Goal: Task Accomplishment & Management: Use online tool/utility

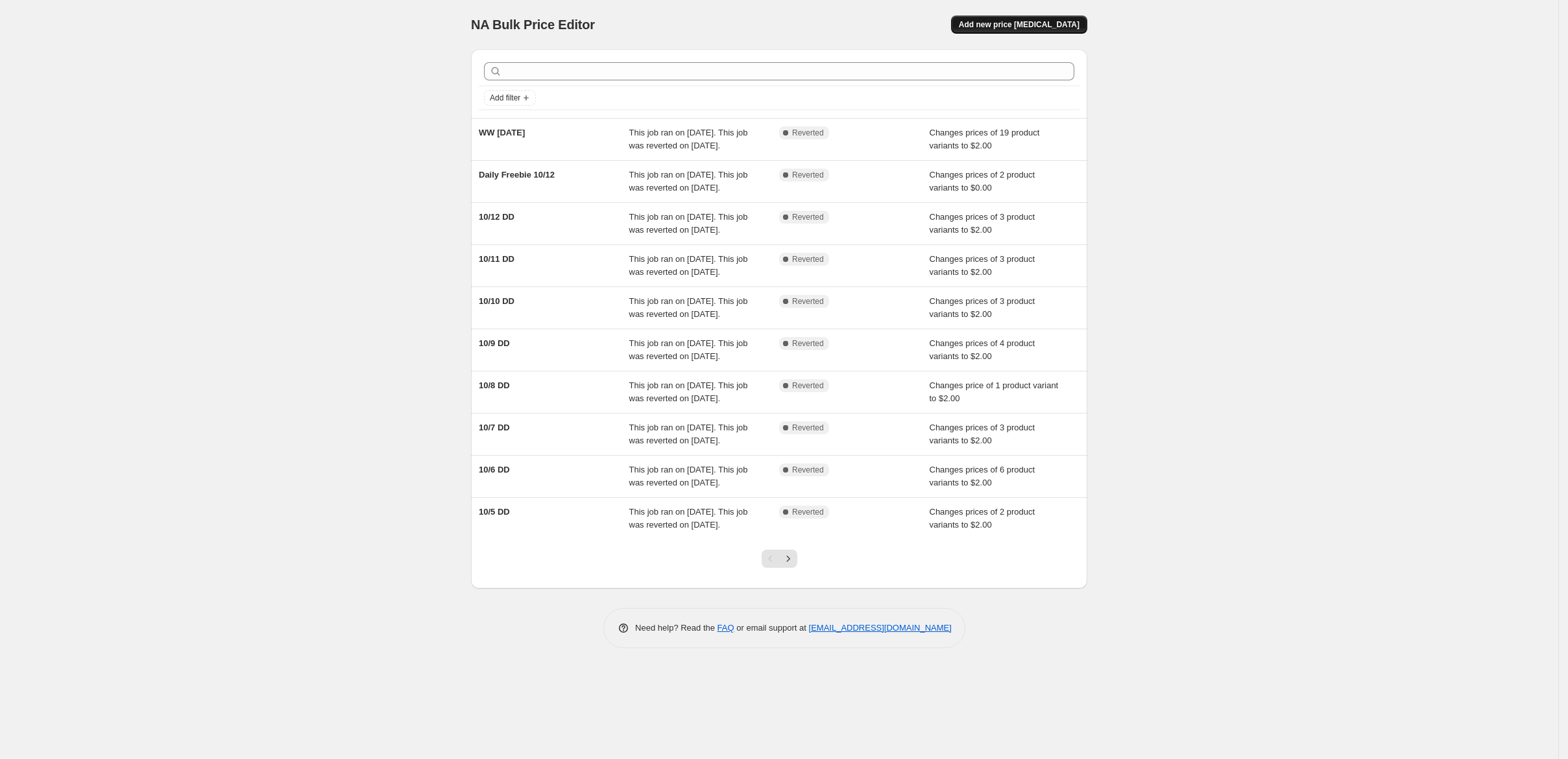
click at [1080, 30] on span "Add new price [MEDICAL_DATA]" at bounding box center [1019, 24] width 121 height 11
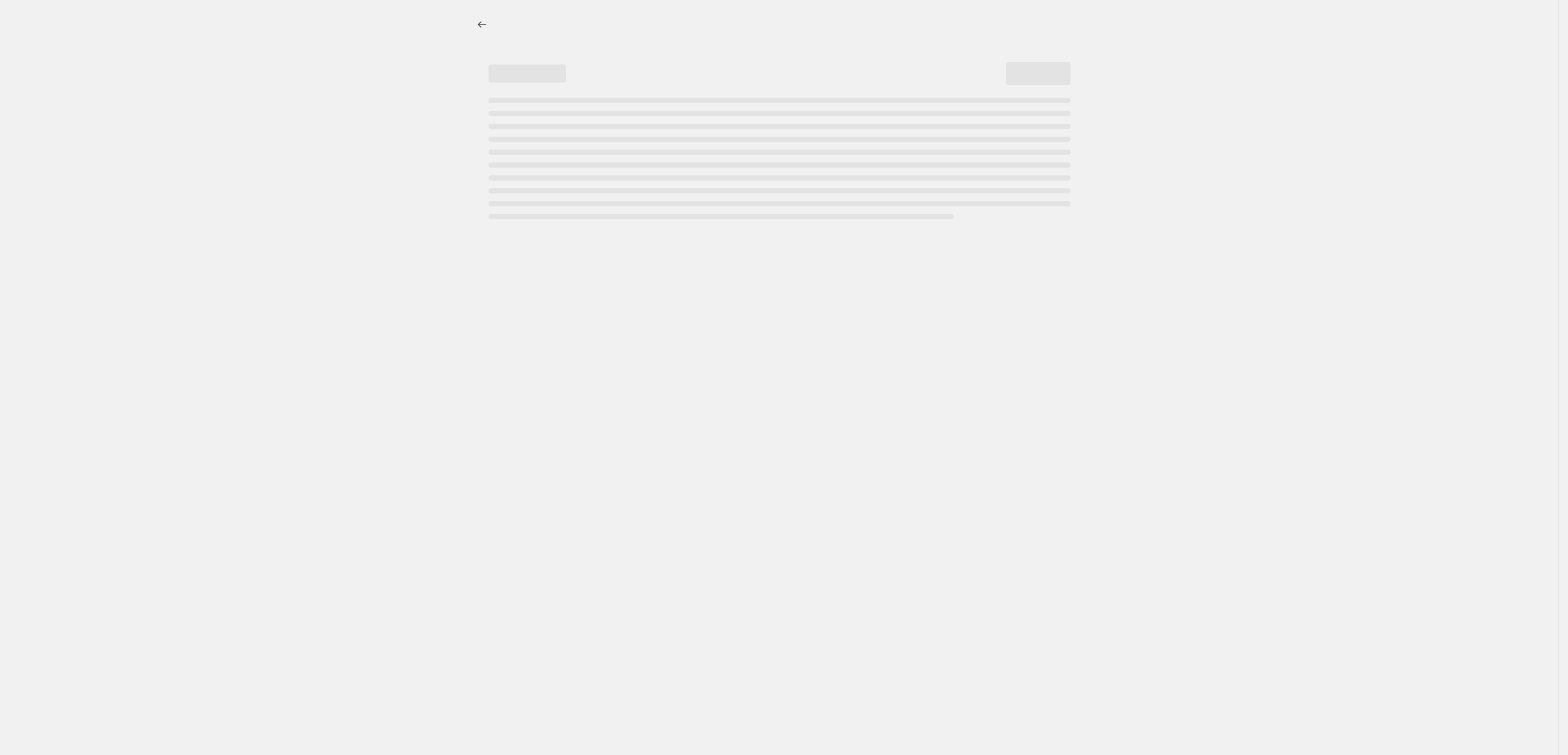
select select "percentage"
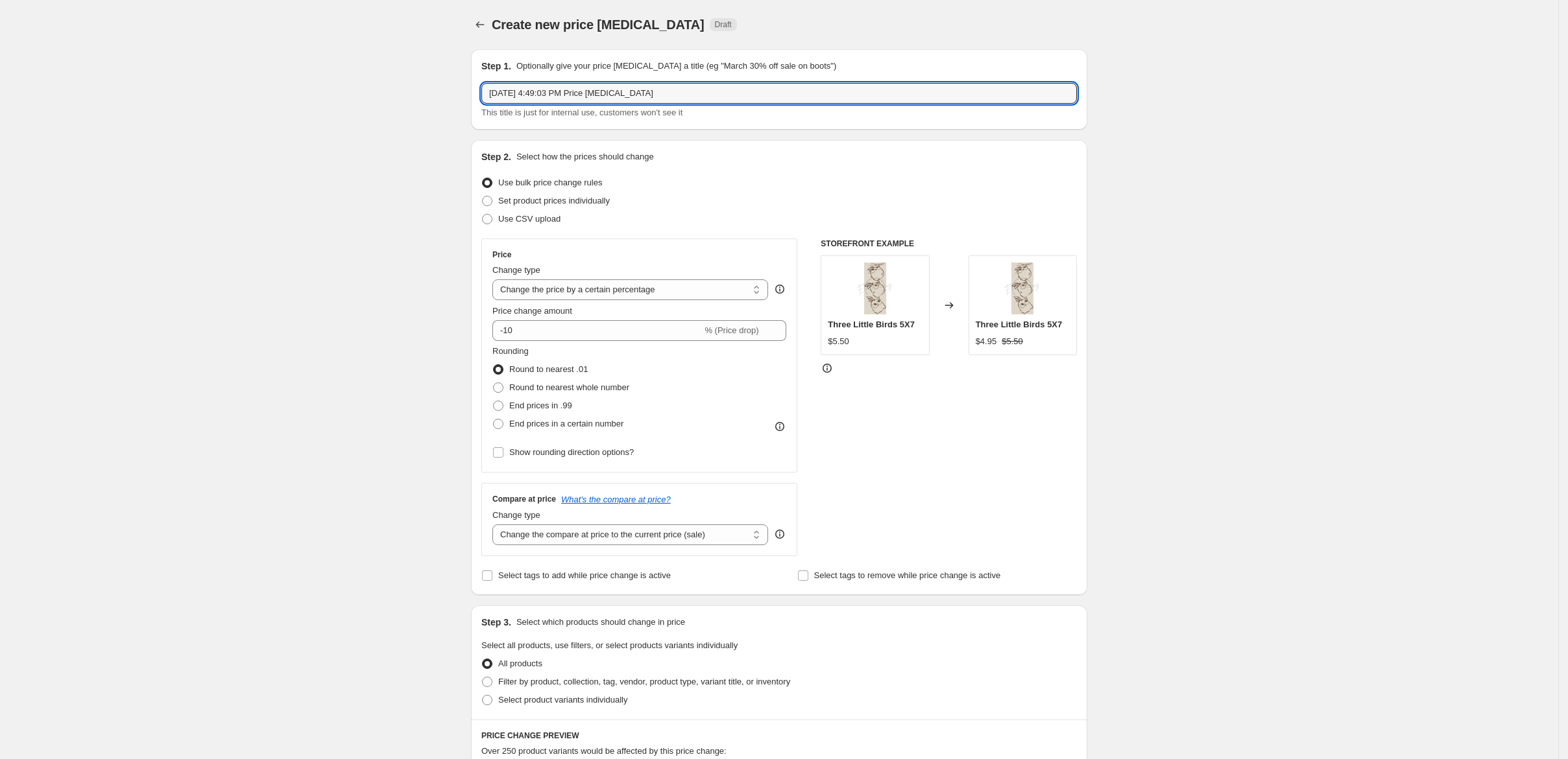
drag, startPoint x: 627, startPoint y: 113, endPoint x: 395, endPoint y: 128, distance: 232.5
click at [471, 128] on div "Step 1. Optionally give your price [MEDICAL_DATA] a title (eg "March 30% off sa…" at bounding box center [779, 89] width 616 height 81
type input "WW [DATE]"
click at [633, 300] on select "Change the price to a certain amount Change the price by a certain amount Chang…" at bounding box center [630, 289] width 276 height 21
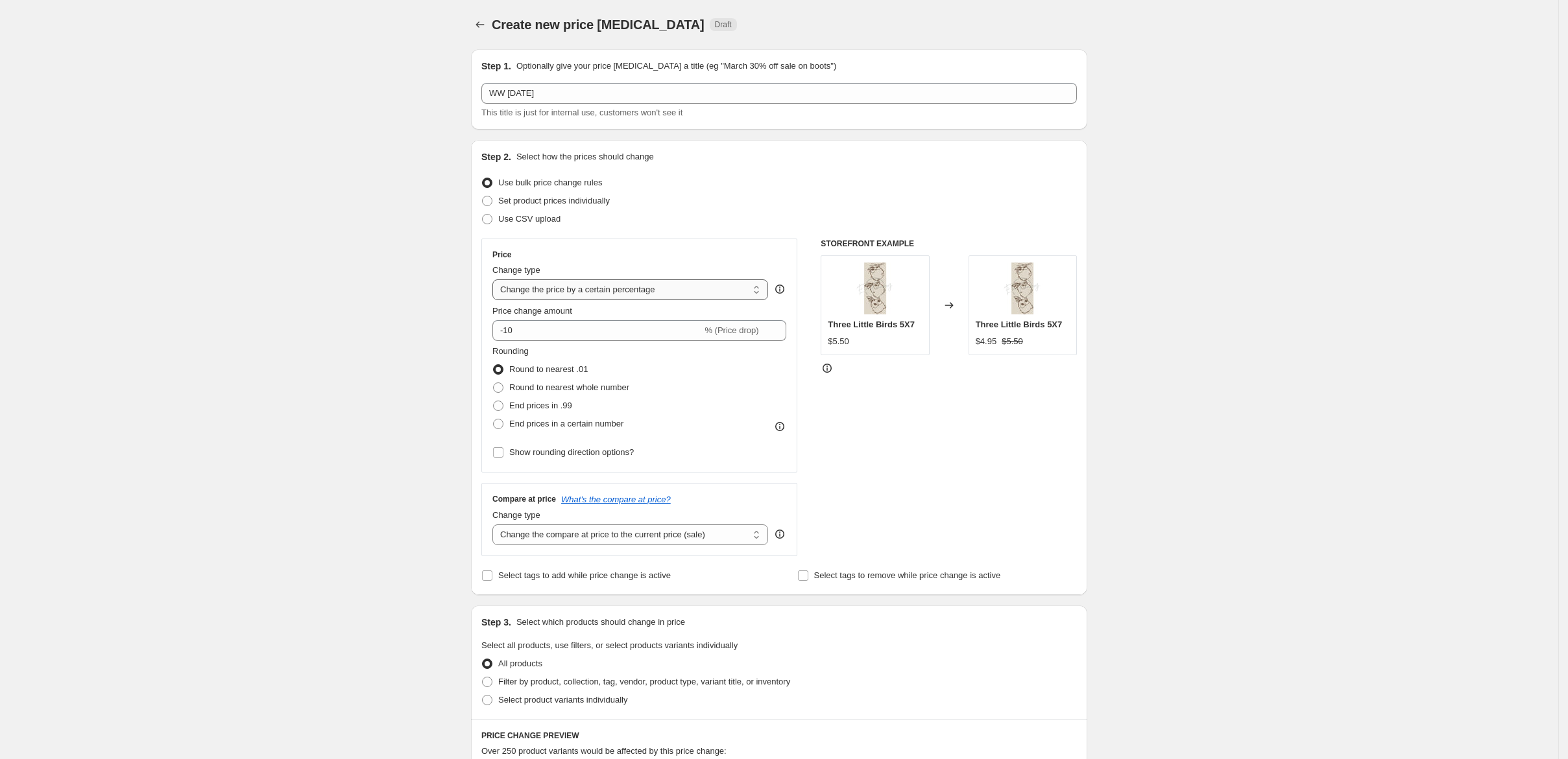
select select "to"
click at [493, 300] on select "Change the price to a certain amount Change the price by a certain amount Chang…" at bounding box center [630, 289] width 276 height 21
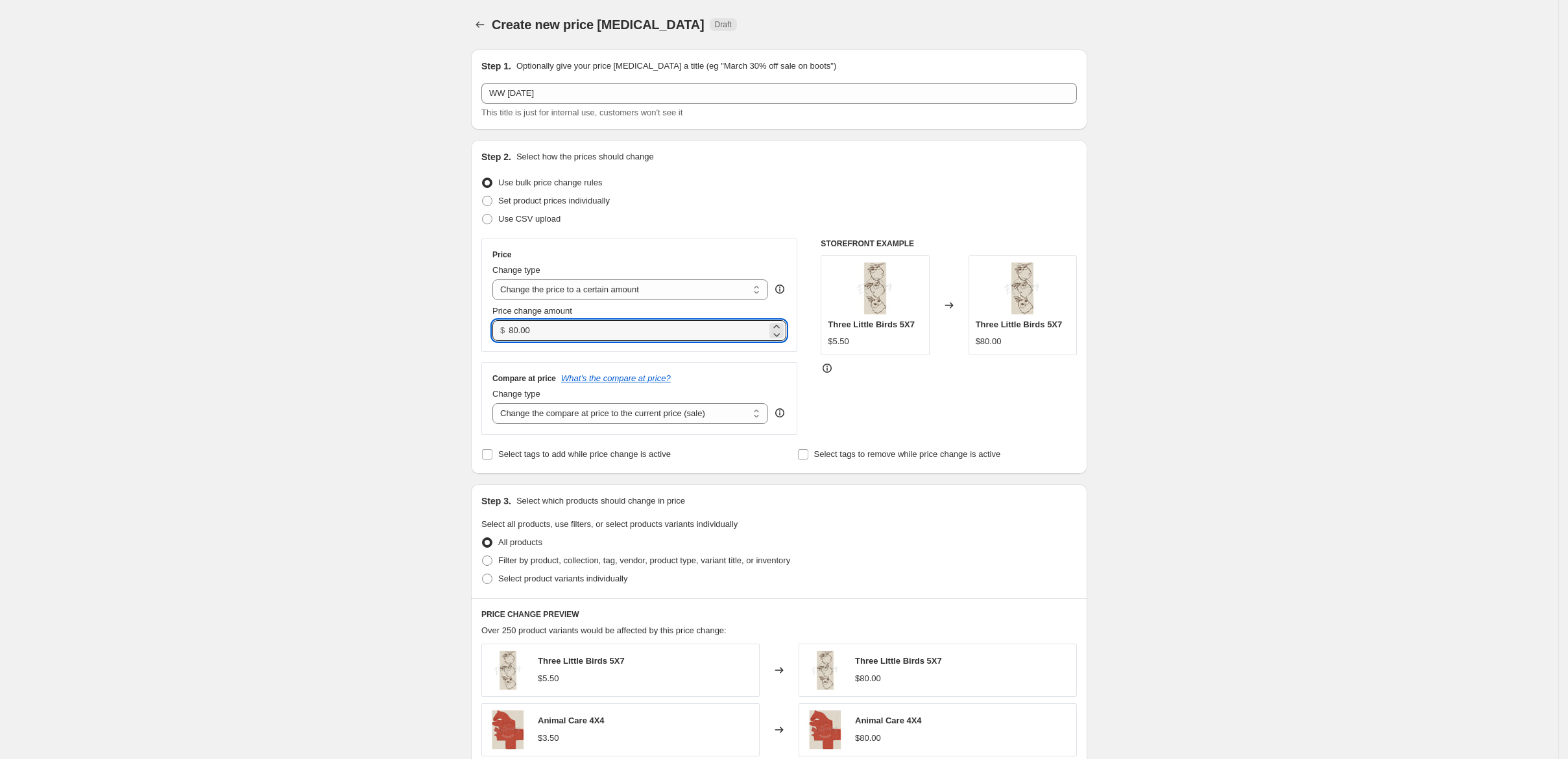
drag, startPoint x: 480, startPoint y: 401, endPoint x: 435, endPoint y: 401, distance: 45.0
click at [493, 341] on div "$ 80.00" at bounding box center [640, 330] width 294 height 21
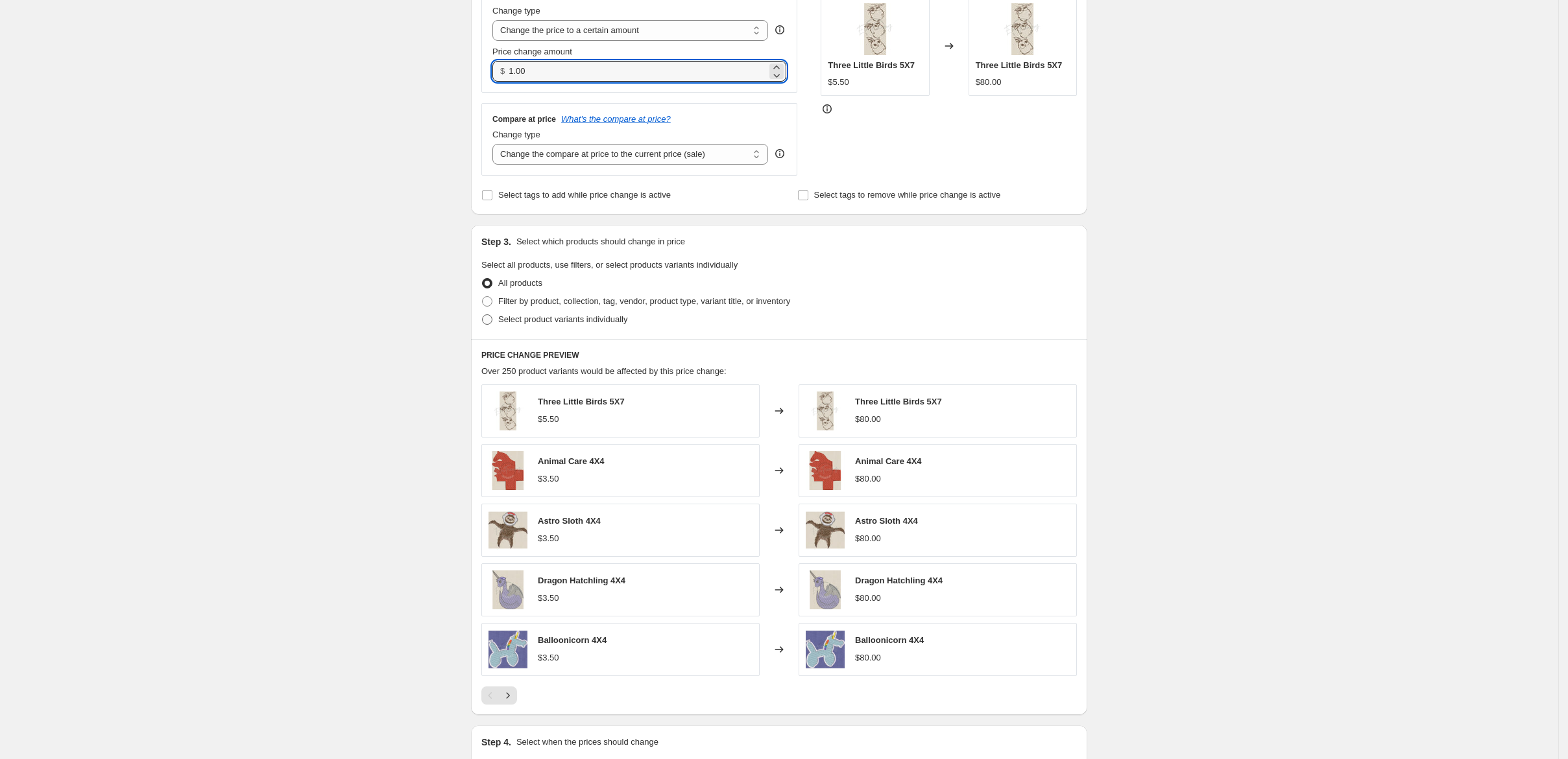
type input "1.00"
click at [482, 325] on span at bounding box center [487, 319] width 11 height 11
click at [482, 315] on input "Select product variants individually" at bounding box center [482, 314] width 1 height 1
radio input "true"
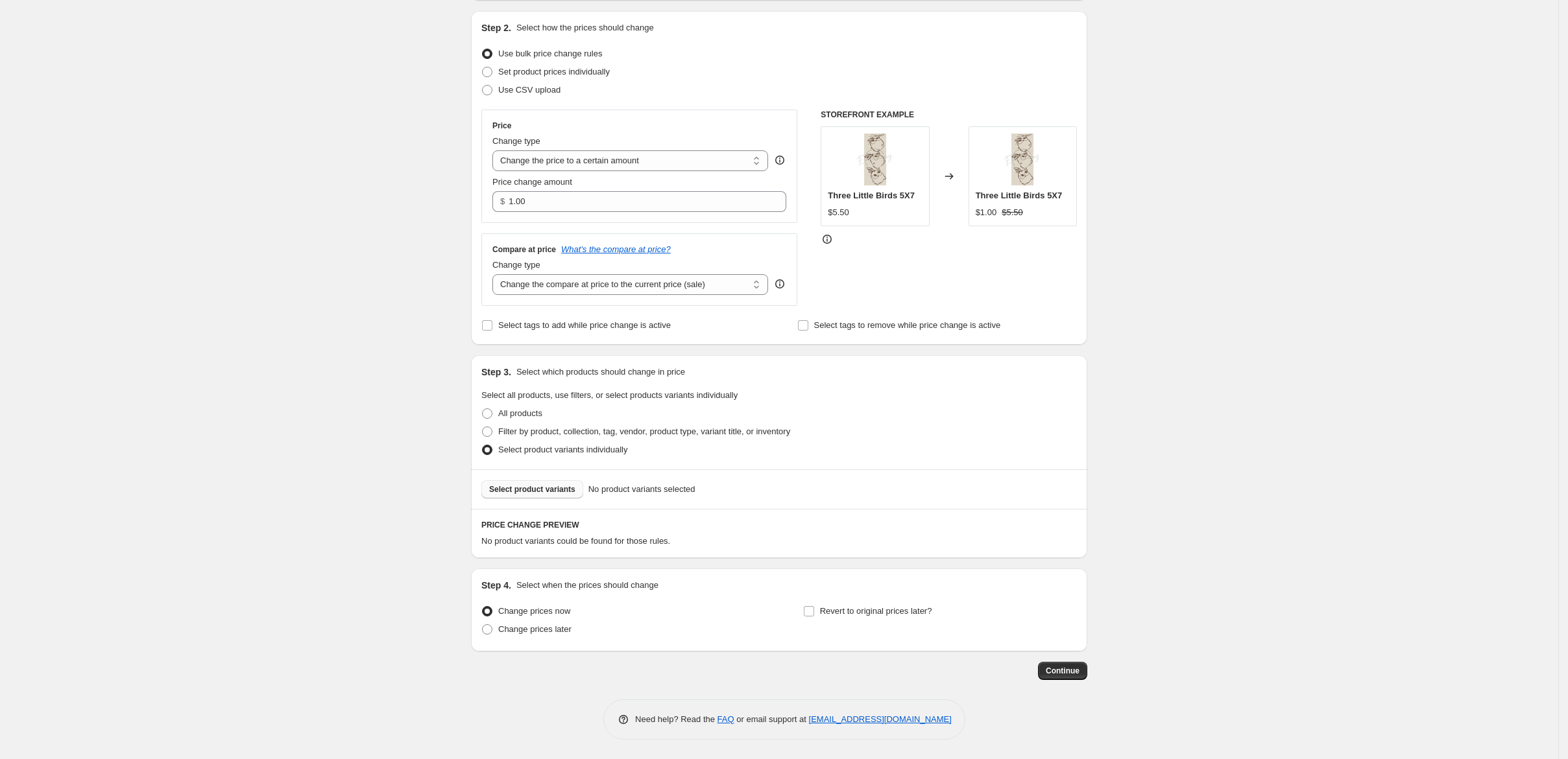
click at [489, 485] on span "Select product variants" at bounding box center [532, 490] width 86 height 11
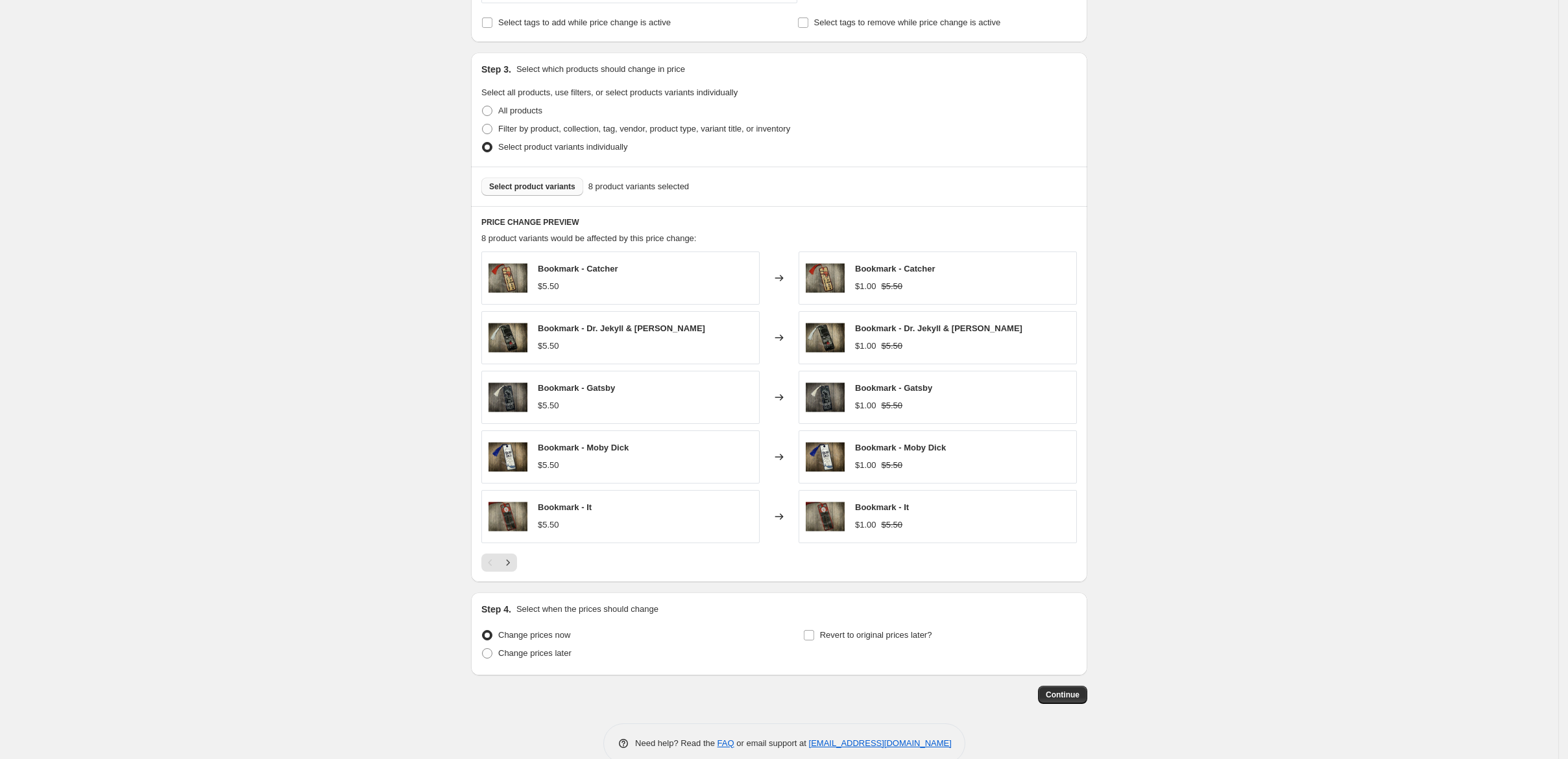
scroll to position [619, 0]
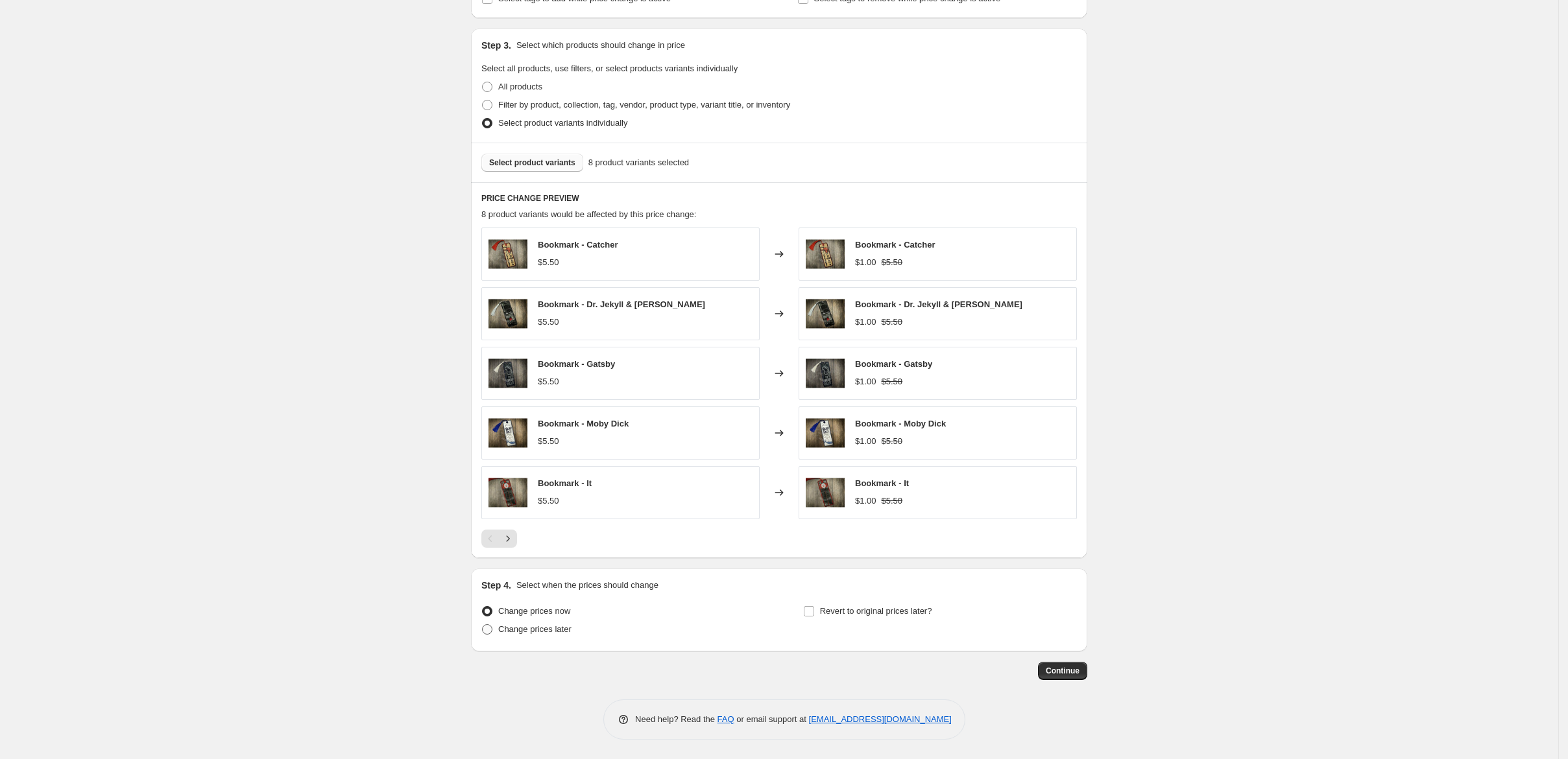
click at [498, 624] on span "Change prices later" at bounding box center [535, 629] width 73 height 10
click at [482, 624] on input "Change prices later" at bounding box center [482, 624] width 1 height 1
radio input "true"
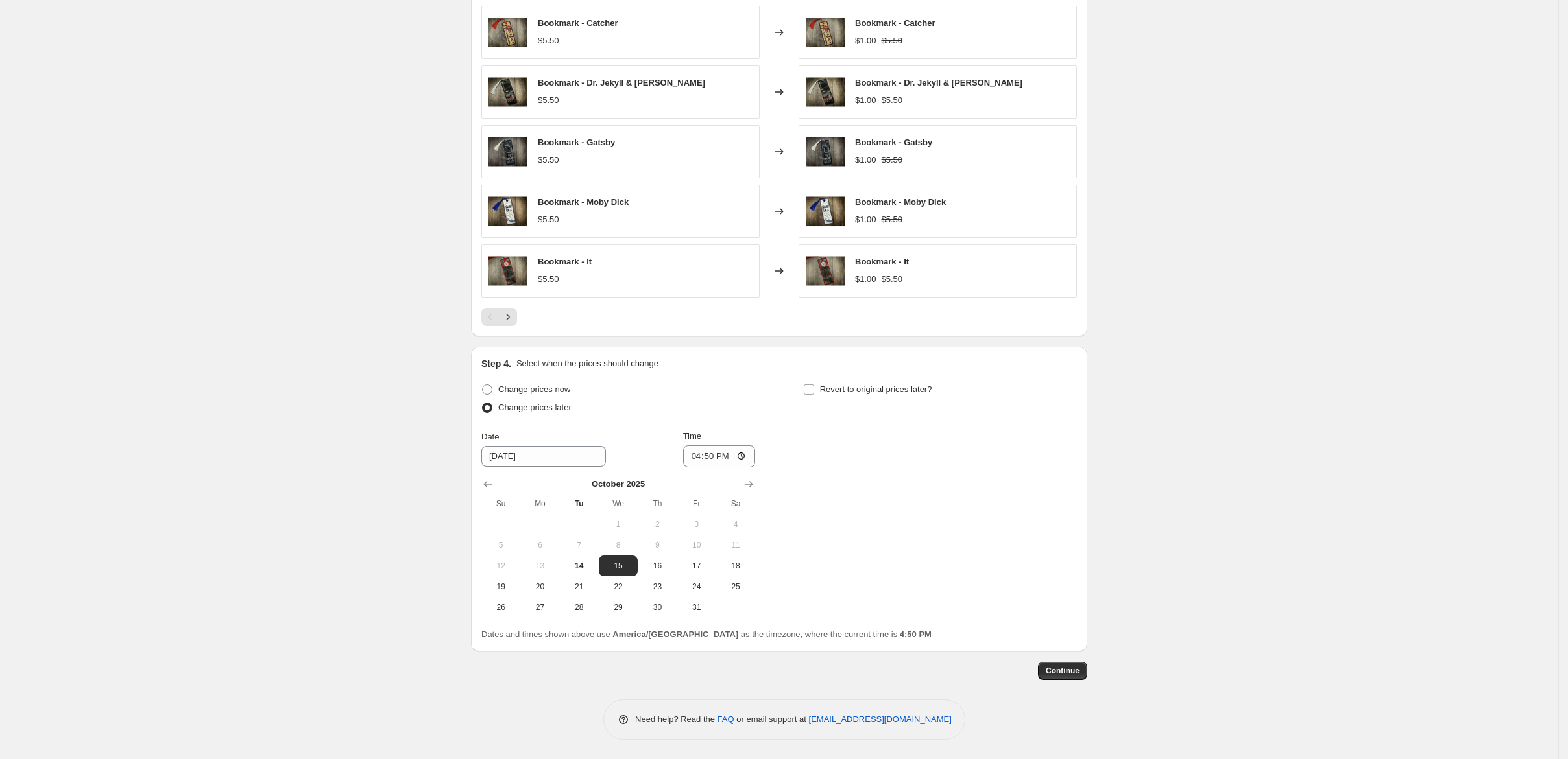
scroll to position [792, 0]
click at [683, 468] on input "16:50" at bounding box center [719, 456] width 73 height 22
click at [715, 468] on input "12:00" at bounding box center [719, 456] width 73 height 22
click at [716, 468] on input "12:00" at bounding box center [719, 456] width 73 height 22
type input "00:00"
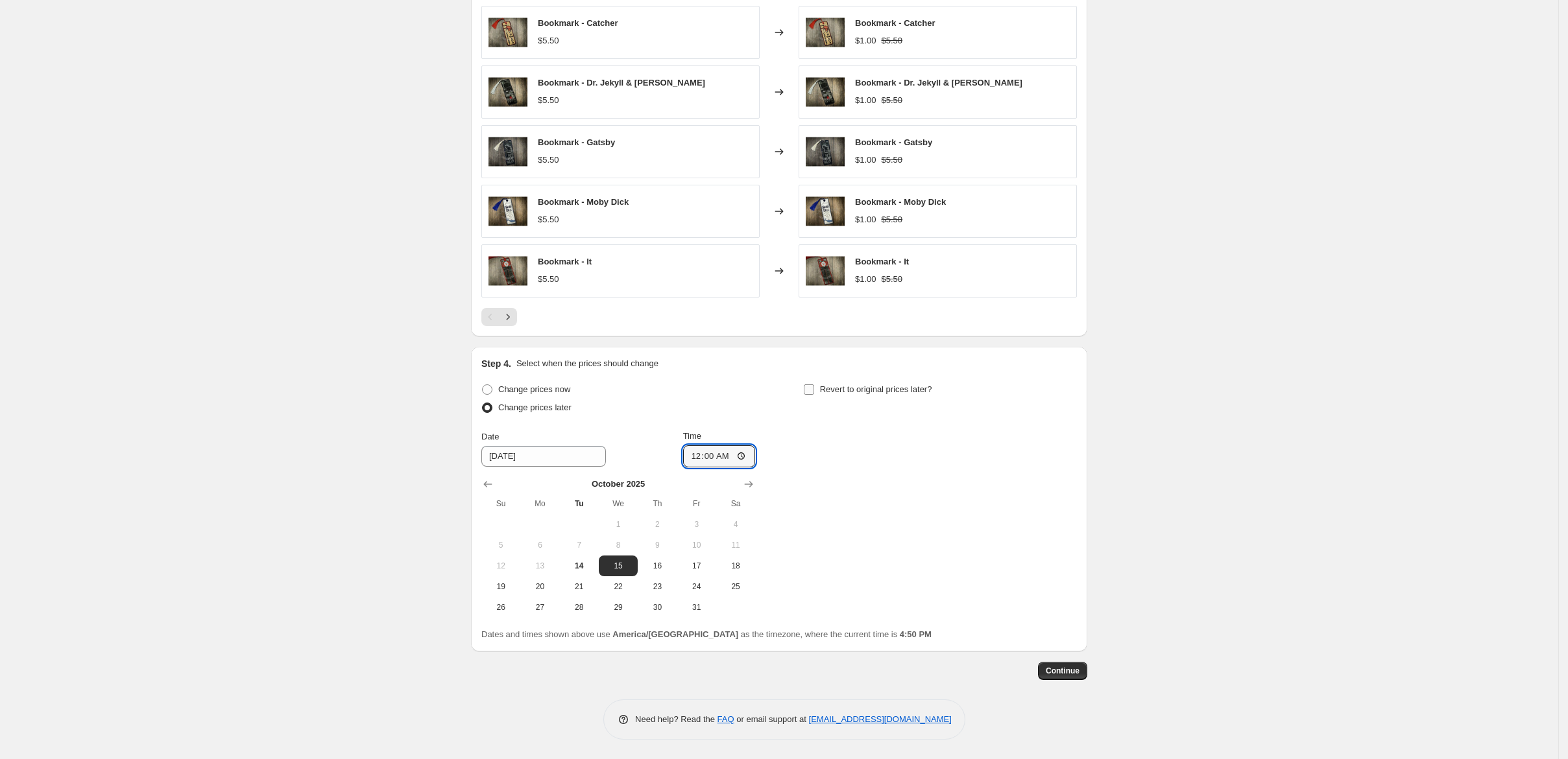
click at [814, 395] on input "Revert to original prices later?" at bounding box center [809, 389] width 11 height 11
checkbox input "true"
click at [993, 572] on span "16" at bounding box center [979, 566] width 29 height 11
type input "[DATE]"
click at [1077, 468] on input "16:50" at bounding box center [1040, 456] width 73 height 22
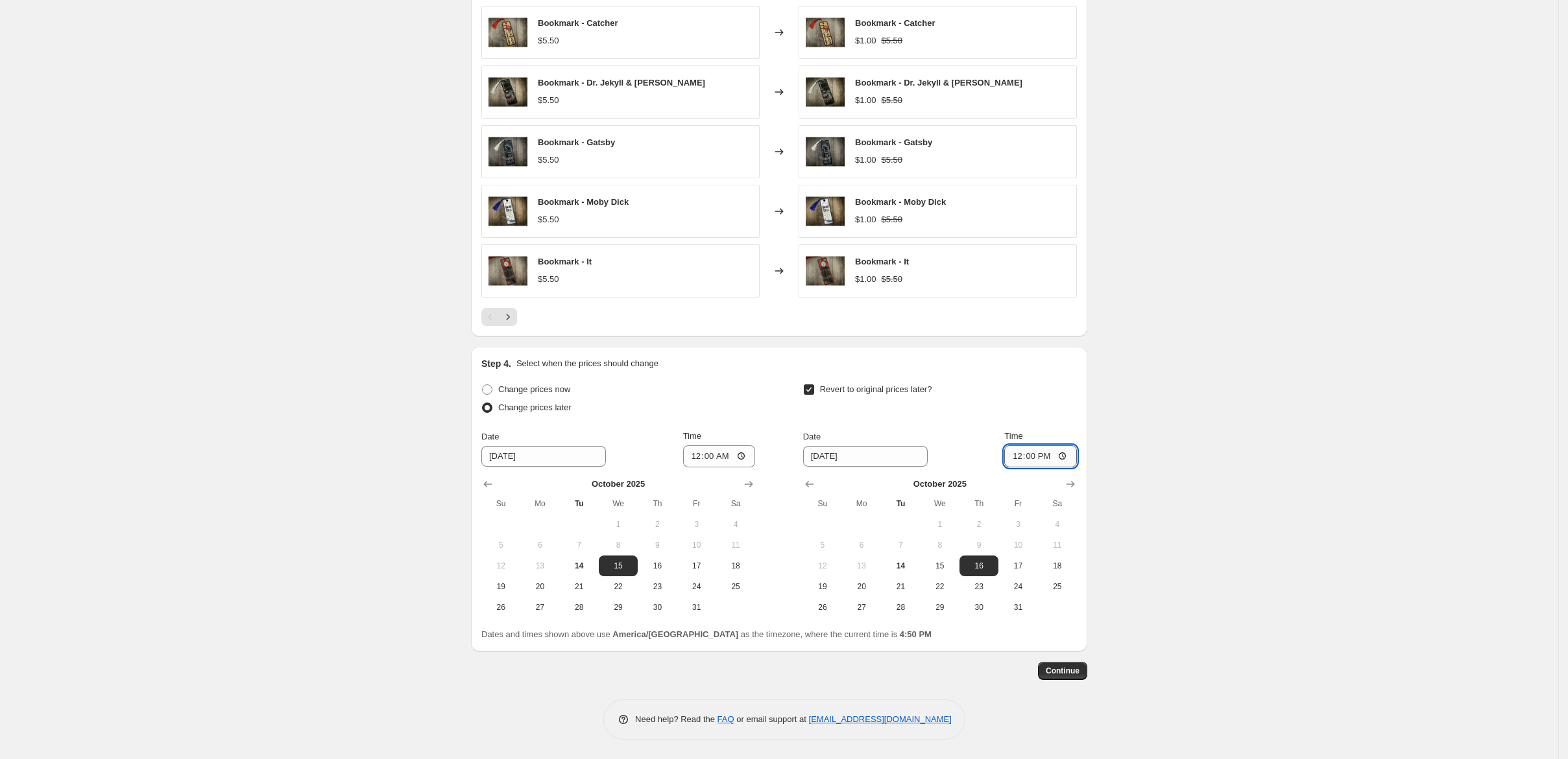
click at [1077, 468] on input "12:00" at bounding box center [1040, 456] width 73 height 22
type input "00:00"
click at [1080, 666] on span "Continue" at bounding box center [1062, 671] width 34 height 11
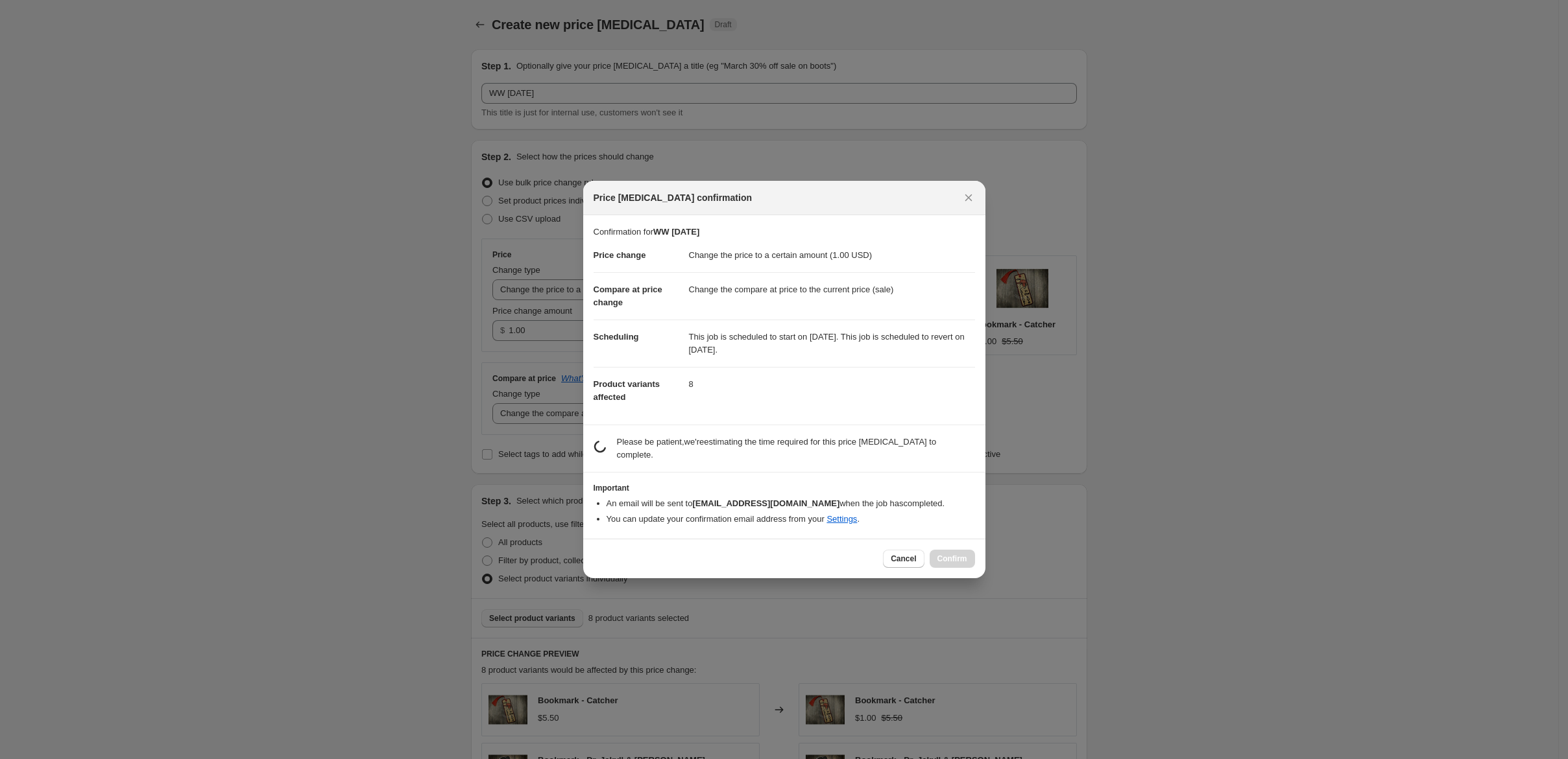
scroll to position [0, 0]
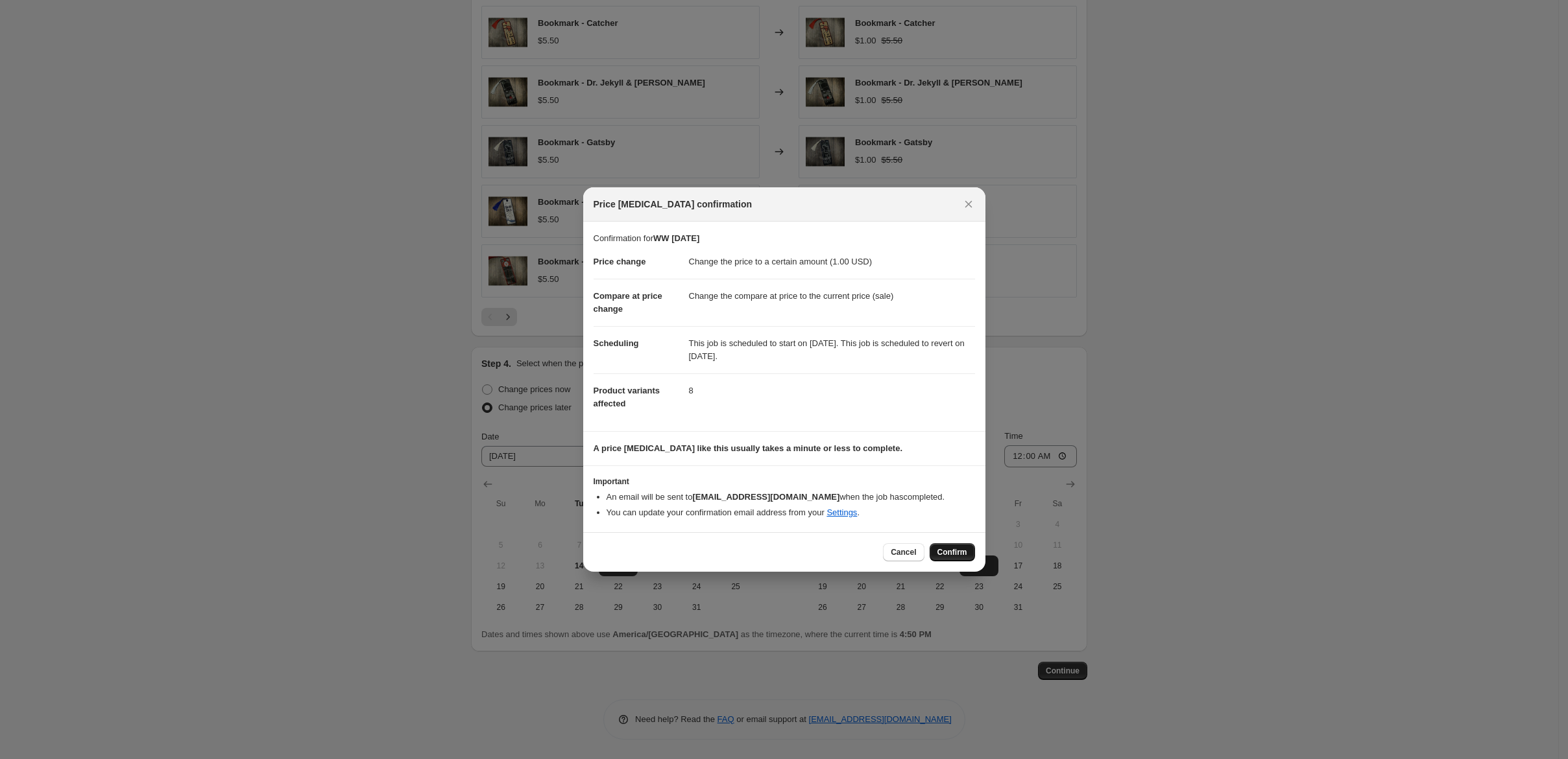
click at [967, 557] on span "Confirm" at bounding box center [953, 552] width 30 height 11
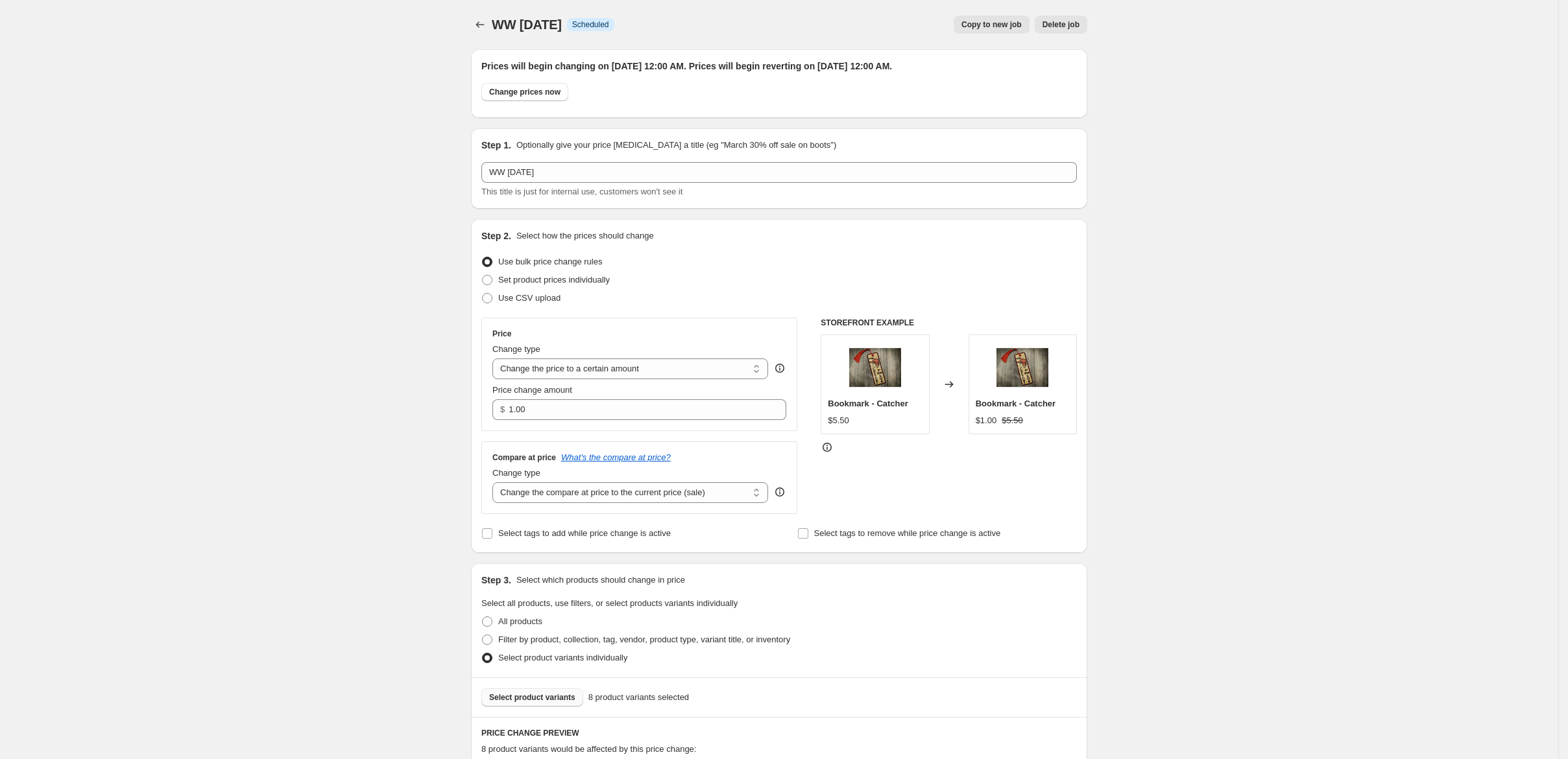
scroll to position [887, 0]
